Goal: Information Seeking & Learning: Learn about a topic

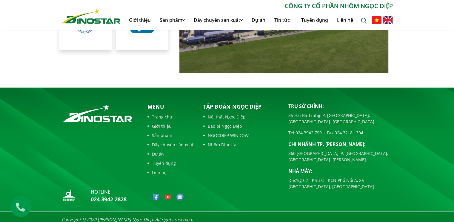
scroll to position [1369, 0]
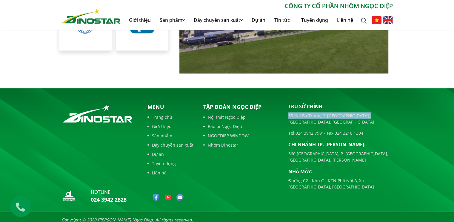
drag, startPoint x: 287, startPoint y: 111, endPoint x: 367, endPoint y: 112, distance: 79.5
click at [367, 112] on div "Trụ sở chính: 35 Hai Bà Trưng, P. Cửa Nam, Tp. Hà Nội Tel: 024 3942 7991 - Fax:…" at bounding box center [341, 154] width 114 height 103
copy p "35 Hai Bà Trưng, P. [GEOGRAPHIC_DATA], [GEOGRAPHIC_DATA]. [GEOGRAPHIC_DATA]"
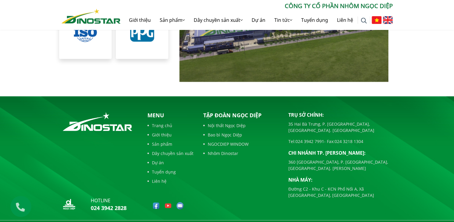
click at [161, 154] on div "Menu Trang chủ Giới thiệu Sản phẩm Dây chuyền sản xuất Dự án Tuyển dụng Liên hệ" at bounding box center [171, 149] width 46 height 76
click at [160, 159] on link "Dự án" at bounding box center [171, 162] width 46 height 6
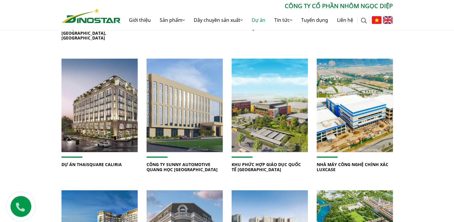
scroll to position [344, 0]
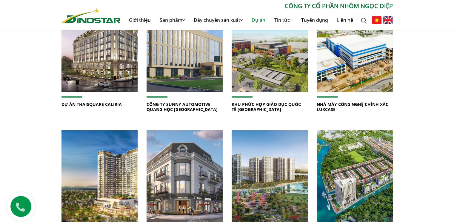
click at [265, 101] on link "KHU PHỨC HỢP GIÁO DỤC QUỐC TẾ [GEOGRAPHIC_DATA]" at bounding box center [266, 106] width 69 height 11
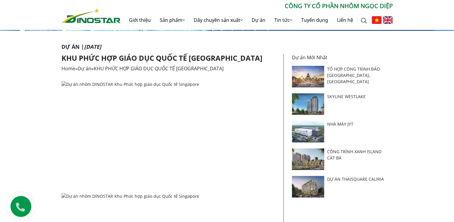
scroll to position [98, 0]
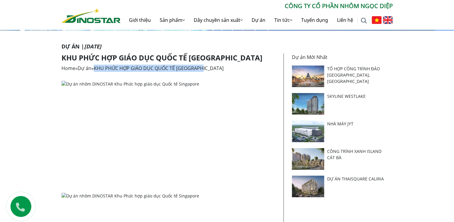
drag, startPoint x: 216, startPoint y: 66, endPoint x: 99, endPoint y: 68, distance: 116.5
click at [99, 68] on div "Home » Dự án » KHU PHỨC HỢP GIÁO DỤC QUỐC TẾ SINGAPORE" at bounding box center [170, 68] width 217 height 7
copy span "KHU PHỨC HỢP GIÁO DỤC QUỐC TẾ SINGAPORE"
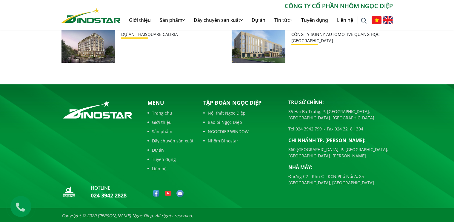
scroll to position [414, 0]
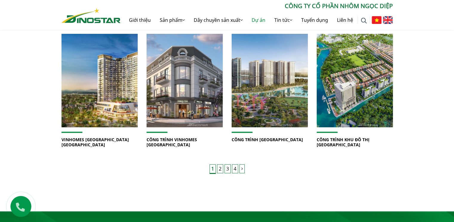
scroll to position [440, 0]
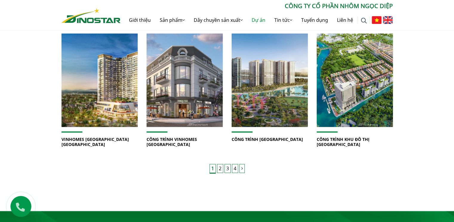
click at [220, 164] on link "2" at bounding box center [220, 168] width 6 height 9
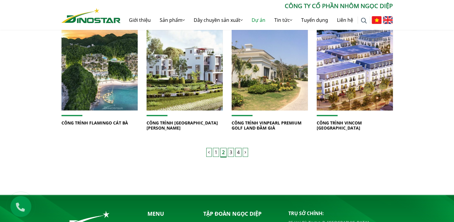
scroll to position [467, 0]
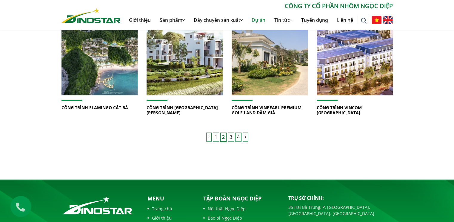
click at [232, 137] on link "3" at bounding box center [231, 136] width 6 height 9
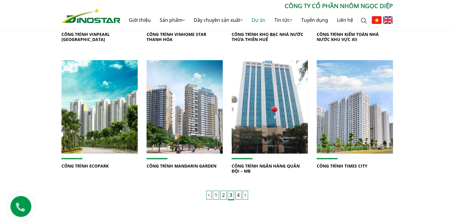
scroll to position [414, 0]
click at [238, 195] on link "4" at bounding box center [238, 194] width 6 height 9
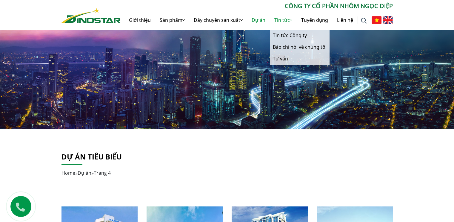
click at [281, 22] on link "Tin tức" at bounding box center [283, 19] width 27 height 19
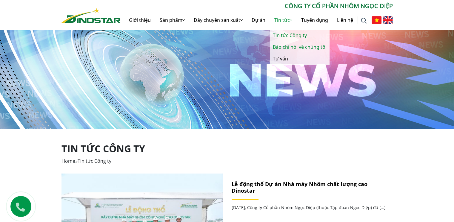
click at [287, 47] on link "Báo chí nói về chúng tôi" at bounding box center [300, 47] width 60 height 12
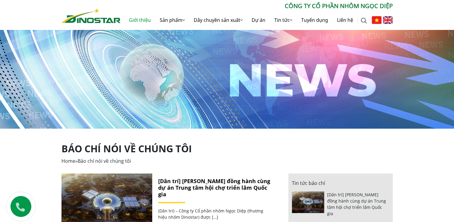
click at [136, 21] on link "Giới thiệu" at bounding box center [140, 19] width 31 height 19
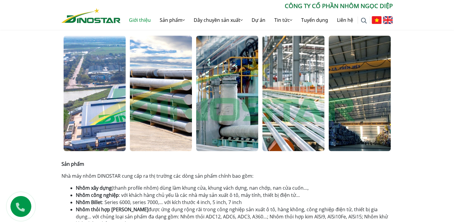
scroll to position [210, 0]
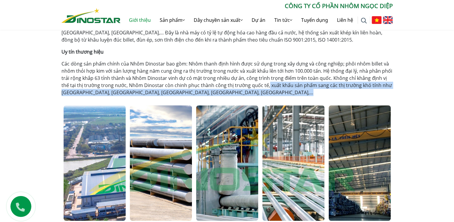
drag, startPoint x: 257, startPoint y: 84, endPoint x: 263, endPoint y: 96, distance: 13.1
click at [263, 96] on div "Giới thiệu Home » Giới thiệu Công ty Cổ phần Nhôm Ngọc Diệp Công ty Cổ phần Nhô…" at bounding box center [227, 131] width 341 height 392
copy div "xuất khẩu sản phẩm sang các thị trường khó tính như [GEOGRAPHIC_DATA], [GEOGRAP…"
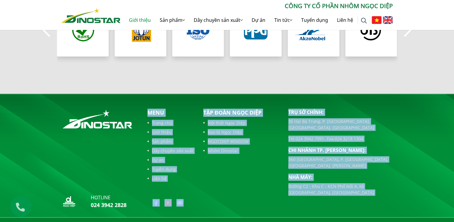
scroll to position [610, 0]
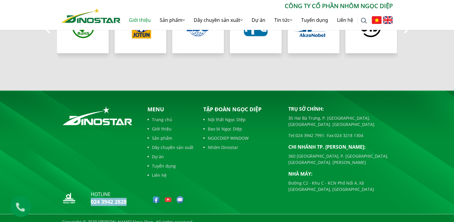
drag, startPoint x: 128, startPoint y: 214, endPoint x: 85, endPoint y: 202, distance: 44.7
click at [85, 202] on div "hotline 024 3942 2828" at bounding box center [100, 198] width 76 height 17
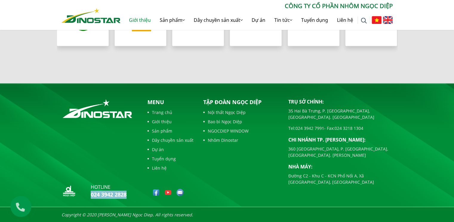
copy link "024 3942 2828"
click at [155, 194] on img at bounding box center [156, 191] width 7 height 7
click at [127, 195] on link "024 3942 2828" at bounding box center [109, 194] width 36 height 7
drag, startPoint x: 131, startPoint y: 194, endPoint x: 88, endPoint y: 196, distance: 43.0
click at [88, 196] on div "hotline 024 3942 2828" at bounding box center [100, 191] width 76 height 17
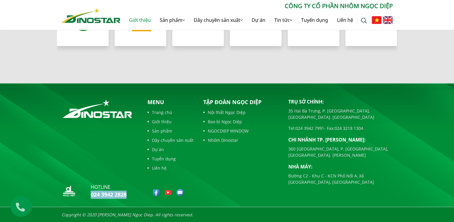
copy link "024 3942 2828"
